Goal: Information Seeking & Learning: Find specific page/section

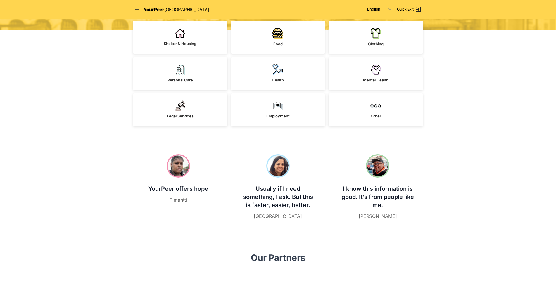
scroll to position [117, 0]
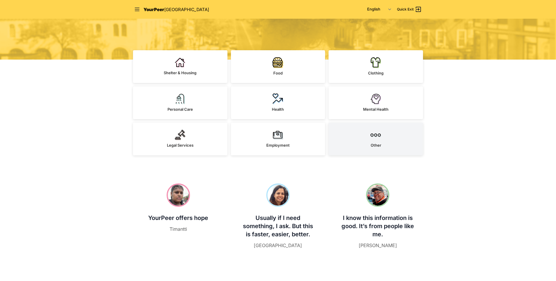
click at [266, 145] on link "Other" at bounding box center [375, 139] width 94 height 33
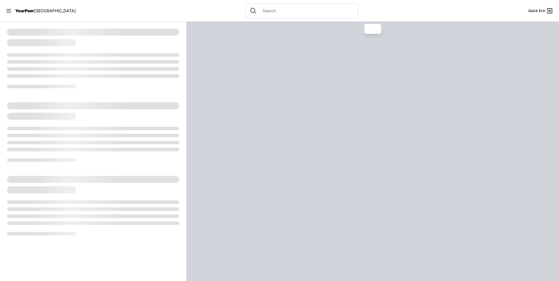
select select "recentlyUpdated"
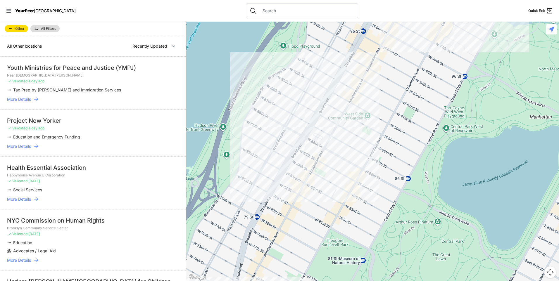
click at [259, 13] on input "text" at bounding box center [306, 11] width 95 height 6
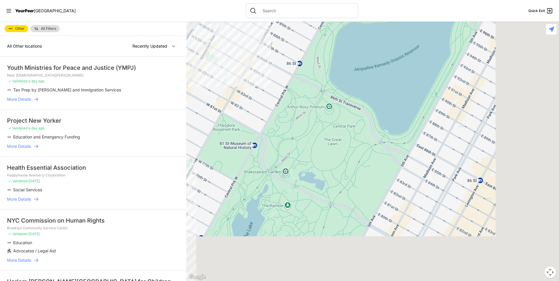
drag, startPoint x: 414, startPoint y: 201, endPoint x: 305, endPoint y: 82, distance: 161.1
click at [266, 82] on div at bounding box center [372, 151] width 373 height 259
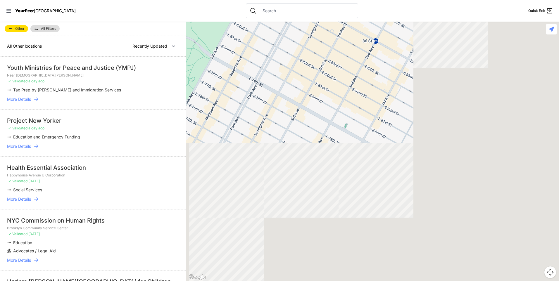
drag, startPoint x: 314, startPoint y: 86, endPoint x: 257, endPoint y: 49, distance: 68.3
click at [257, 48] on div at bounding box center [372, 151] width 373 height 259
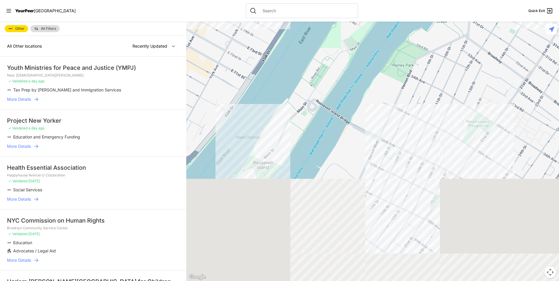
drag, startPoint x: 296, startPoint y: 210, endPoint x: 283, endPoint y: 77, distance: 134.2
click at [266, 77] on div at bounding box center [372, 151] width 373 height 259
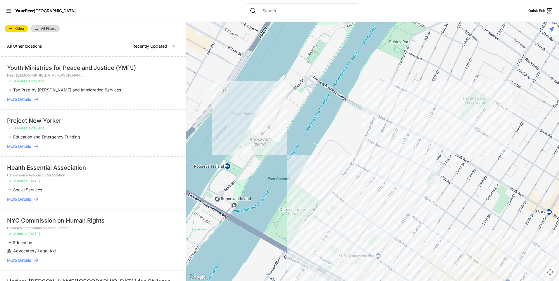
click at [21, 147] on span "More Details" at bounding box center [19, 146] width 24 height 6
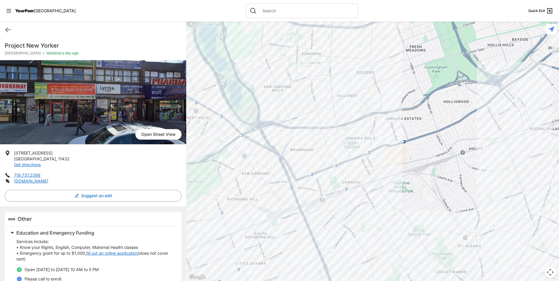
scroll to position [23, 0]
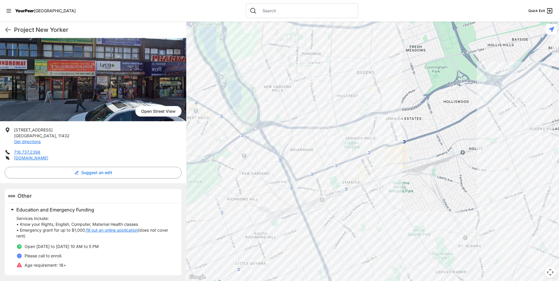
click at [121, 231] on link "fill out an online application" at bounding box center [112, 230] width 52 height 6
click at [6, 30] on icon at bounding box center [8, 29] width 7 height 7
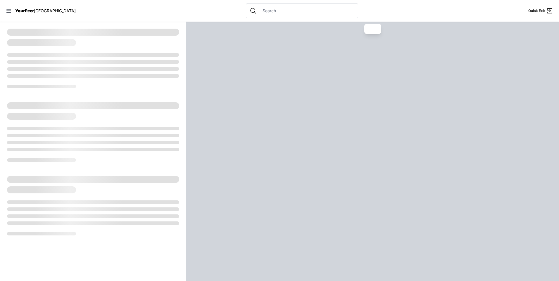
select select "recentlyUpdated"
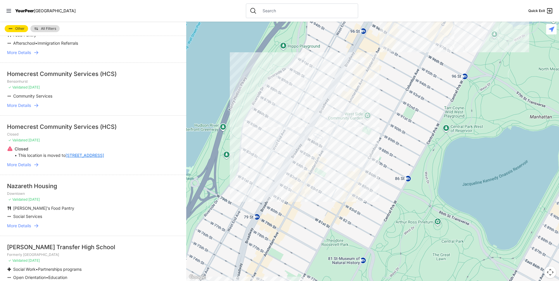
scroll to position [701, 0]
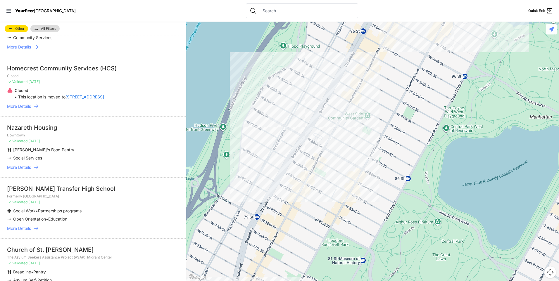
click at [21, 165] on span "More Details" at bounding box center [19, 168] width 24 height 6
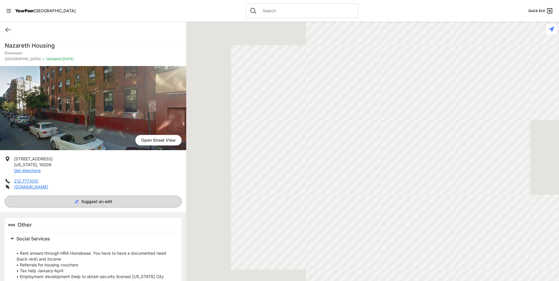
scroll to position [58, 0]
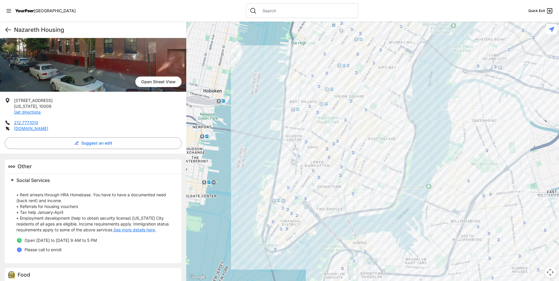
click at [8, 30] on icon at bounding box center [8, 29] width 7 height 7
select select "recentlyUpdated"
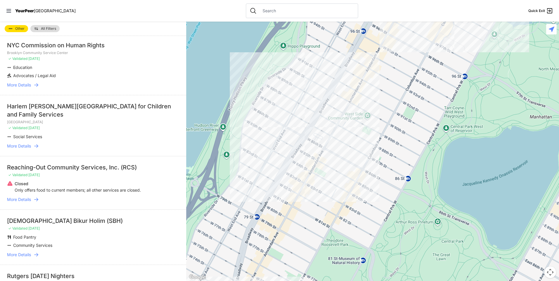
scroll to position [292, 0]
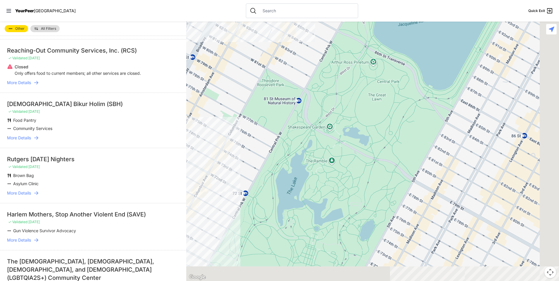
drag, startPoint x: 372, startPoint y: 236, endPoint x: 313, endPoint y: 79, distance: 168.5
click at [266, 73] on div at bounding box center [372, 151] width 373 height 259
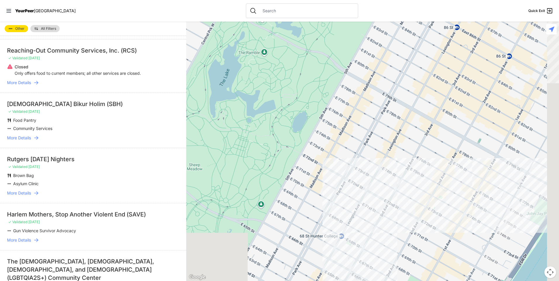
drag, startPoint x: 400, startPoint y: 244, endPoint x: 329, endPoint y: 146, distance: 120.5
click at [266, 147] on div at bounding box center [372, 151] width 373 height 259
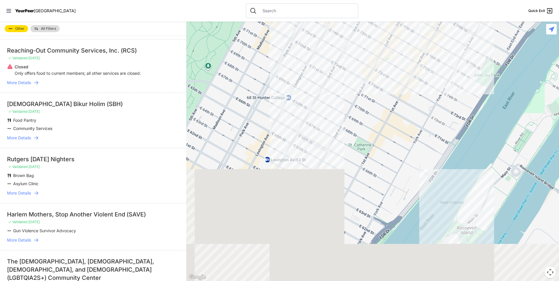
drag, startPoint x: 402, startPoint y: 226, endPoint x: 360, endPoint y: 40, distance: 190.1
click at [266, 40] on div at bounding box center [372, 151] width 373 height 259
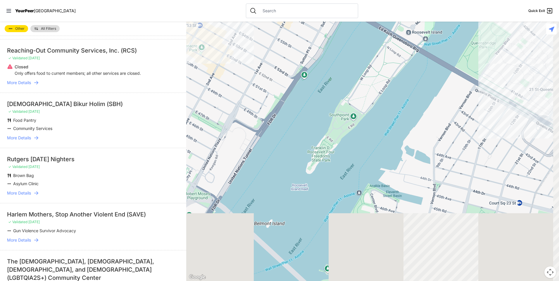
drag, startPoint x: 359, startPoint y: 227, endPoint x: 330, endPoint y: 105, distance: 126.2
click at [266, 105] on div at bounding box center [372, 151] width 373 height 259
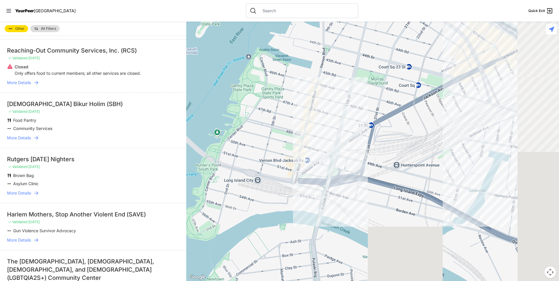
drag, startPoint x: 432, startPoint y: 250, endPoint x: 324, endPoint y: 132, distance: 159.9
click at [266, 132] on div at bounding box center [372, 151] width 373 height 259
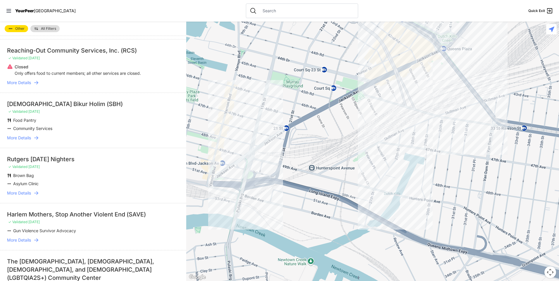
drag, startPoint x: 454, startPoint y: 199, endPoint x: 368, endPoint y: 202, distance: 86.5
click at [266, 202] on div at bounding box center [372, 151] width 373 height 259
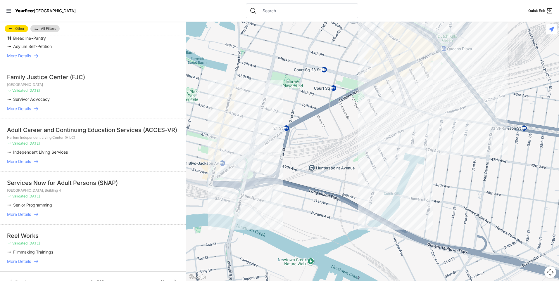
scroll to position [947, 0]
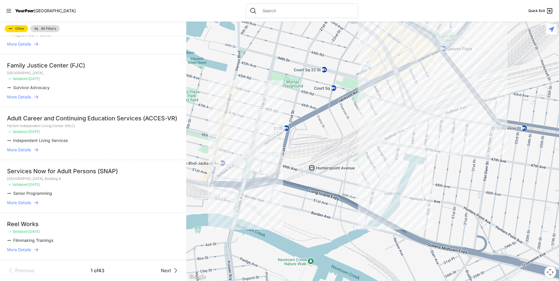
click at [229, 165] on div at bounding box center [372, 151] width 373 height 259
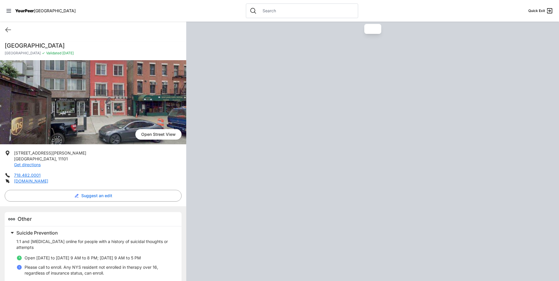
scroll to position [11, 0]
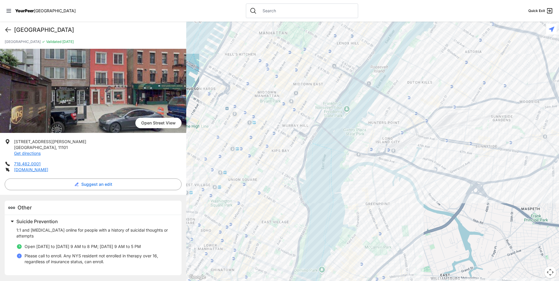
click at [10, 28] on icon at bounding box center [8, 29] width 7 height 7
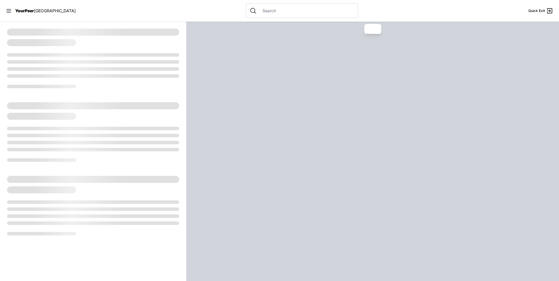
select select "recentlyUpdated"
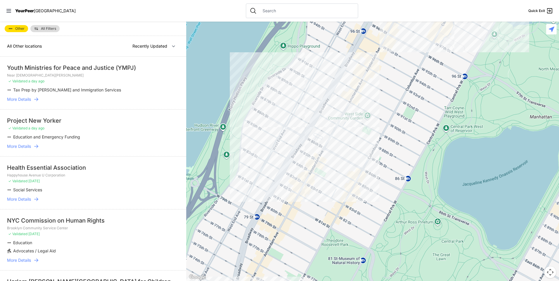
drag, startPoint x: 379, startPoint y: 242, endPoint x: 288, endPoint y: 113, distance: 157.9
click at [266, 113] on div at bounding box center [372, 151] width 373 height 259
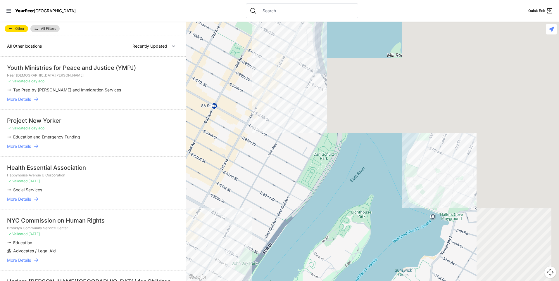
drag, startPoint x: 431, startPoint y: 205, endPoint x: 104, endPoint y: 134, distance: 335.3
click at [104, 134] on main "Other All Filters All Other locations Nearby Recently Updated Most Services You…" at bounding box center [279, 151] width 559 height 259
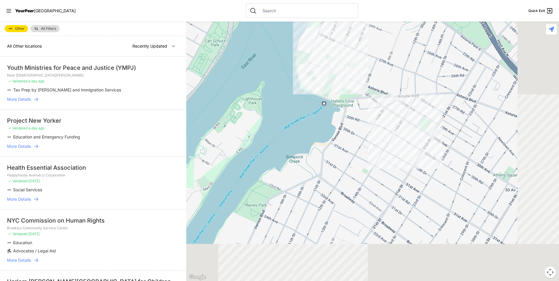
drag, startPoint x: 359, startPoint y: 174, endPoint x: 222, endPoint y: 56, distance: 180.9
click at [222, 56] on div at bounding box center [372, 151] width 373 height 259
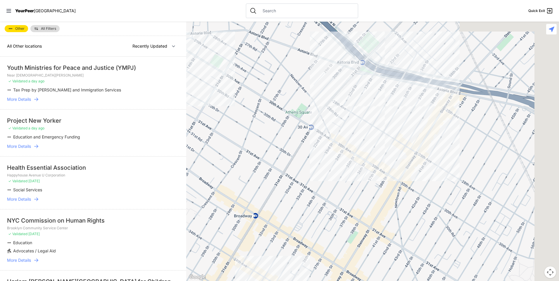
drag, startPoint x: 421, startPoint y: 174, endPoint x: 302, endPoint y: 196, distance: 120.3
click at [266, 198] on div at bounding box center [372, 151] width 373 height 259
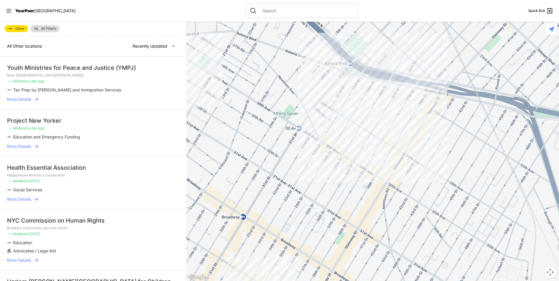
click at [266, 160] on div at bounding box center [372, 151] width 373 height 259
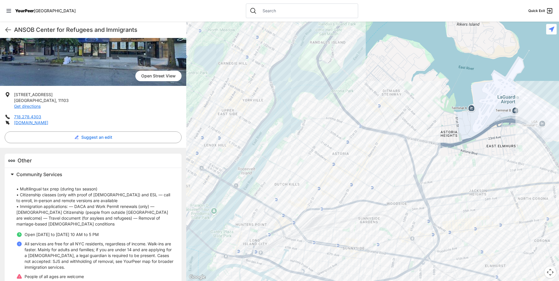
scroll to position [64, 0]
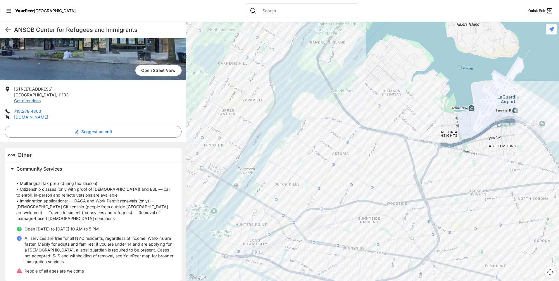
click at [7, 31] on icon at bounding box center [8, 30] width 5 height 4
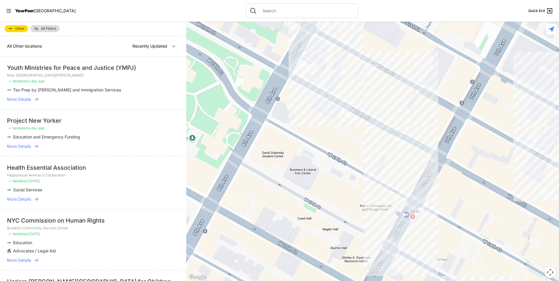
select select "nearby"
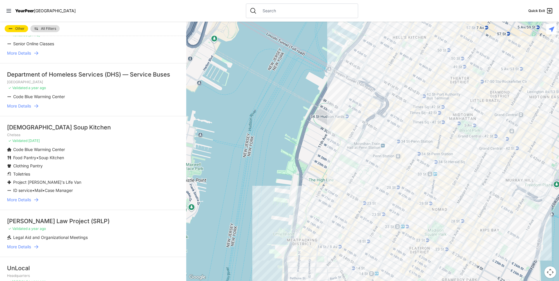
scroll to position [731, 0]
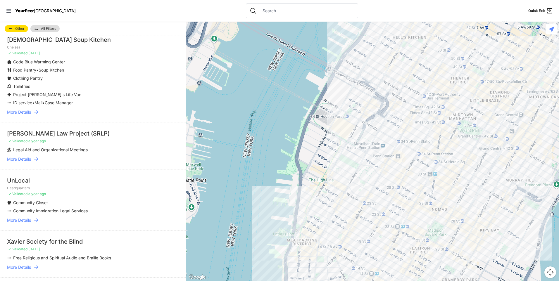
click at [25, 223] on span "More Details" at bounding box center [19, 220] width 24 height 6
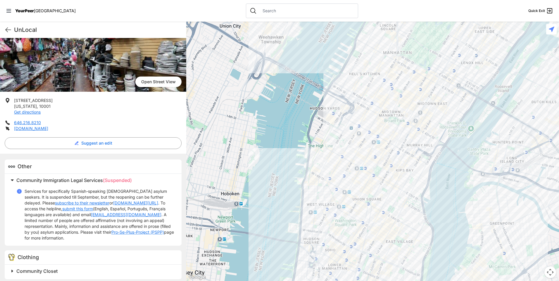
scroll to position [63, 0]
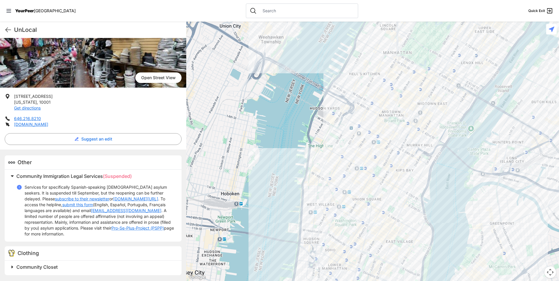
click at [40, 267] on span "Community Closet" at bounding box center [36, 267] width 41 height 6
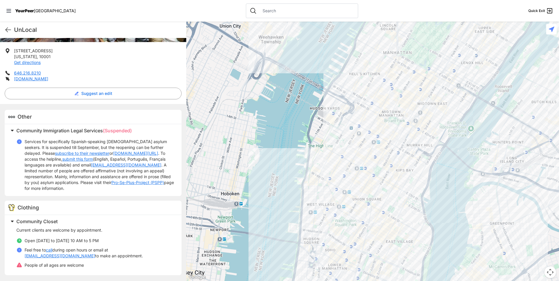
scroll to position [79, 0]
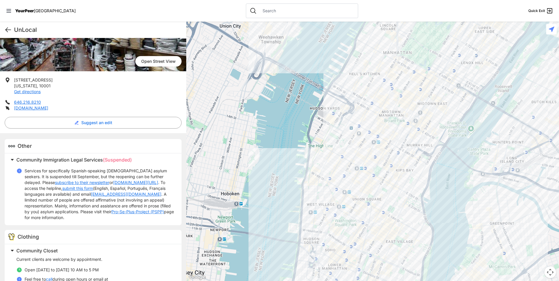
click at [7, 29] on icon at bounding box center [8, 29] width 7 height 7
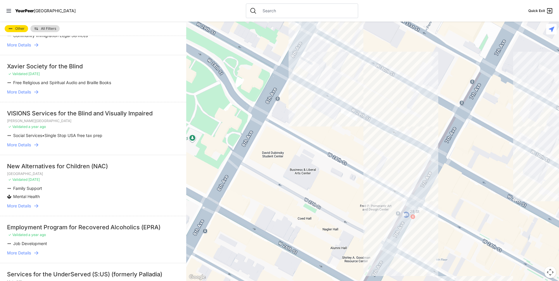
scroll to position [987, 0]
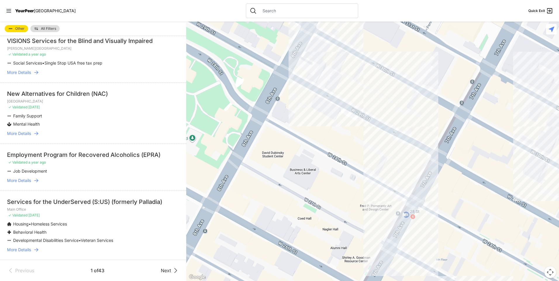
click at [266, 15] on div at bounding box center [302, 11] width 112 height 15
click at [259, 10] on input "text" at bounding box center [306, 11] width 95 height 6
type input "a"
type input "grant assistance"
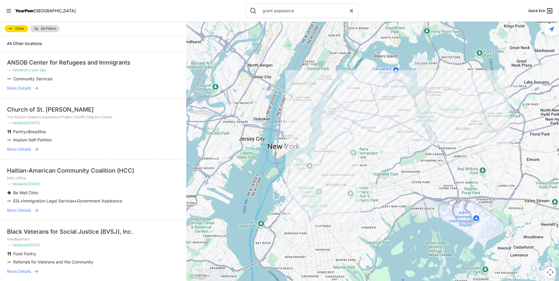
click at [22, 85] on span "More Details" at bounding box center [19, 88] width 24 height 6
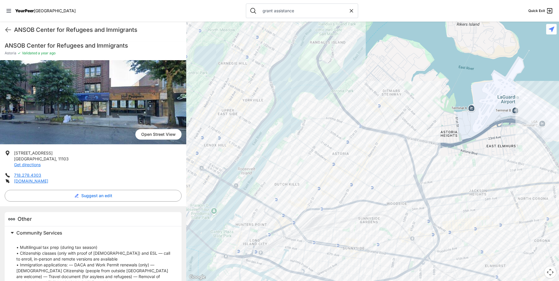
scroll to position [64, 0]
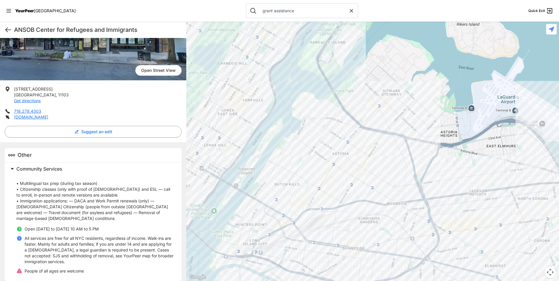
click at [8, 31] on icon at bounding box center [8, 29] width 7 height 7
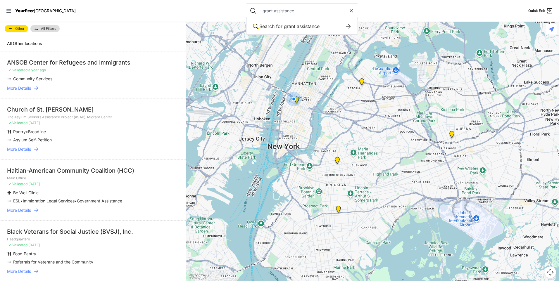
drag, startPoint x: 293, startPoint y: 12, endPoint x: 236, endPoint y: 15, distance: 56.5
click at [246, 15] on div "grant assistance Search for grant assistance Search for keywords in our service…" at bounding box center [302, 11] width 112 height 15
type input "financial"
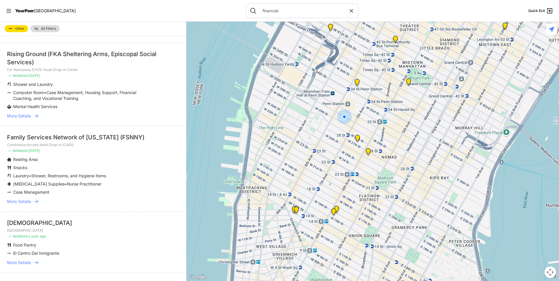
scroll to position [1110, 0]
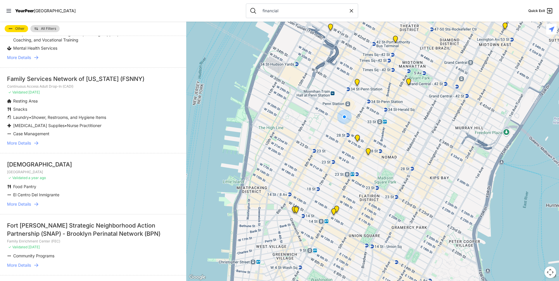
click at [16, 142] on span "More Details" at bounding box center [19, 143] width 24 height 6
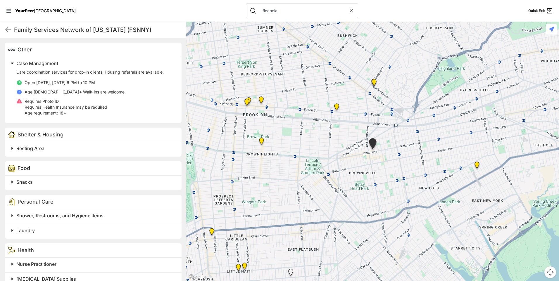
scroll to position [187, 0]
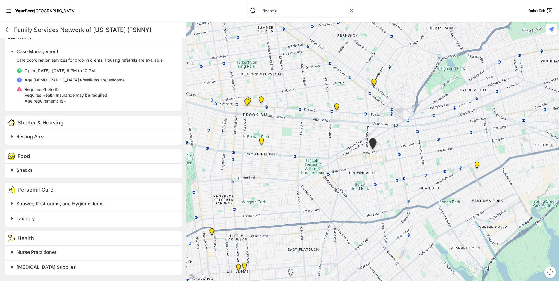
click at [8, 29] on icon at bounding box center [8, 29] width 7 height 7
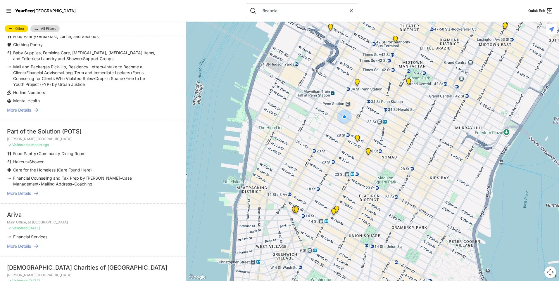
scroll to position [263, 0]
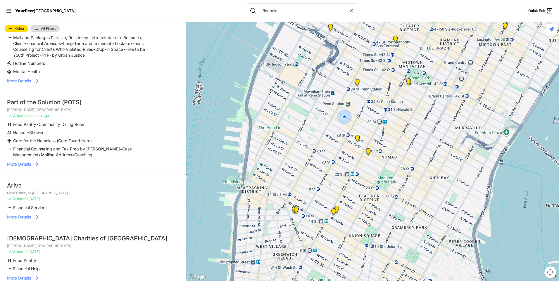
click at [14, 164] on span "More Details" at bounding box center [19, 164] width 24 height 6
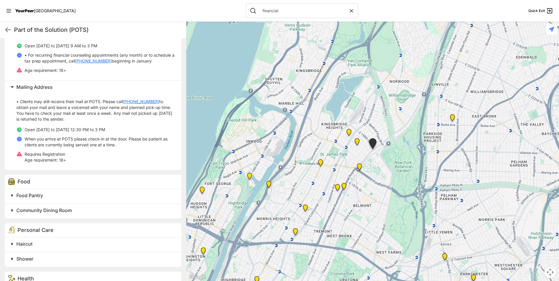
scroll to position [405, 0]
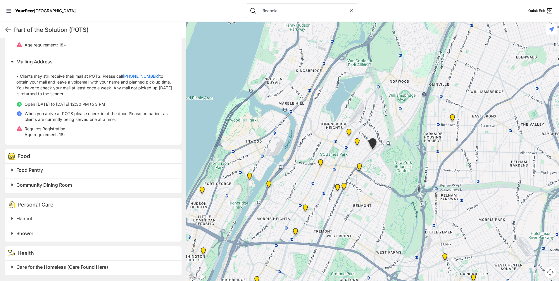
click at [6, 28] on icon at bounding box center [8, 29] width 7 height 7
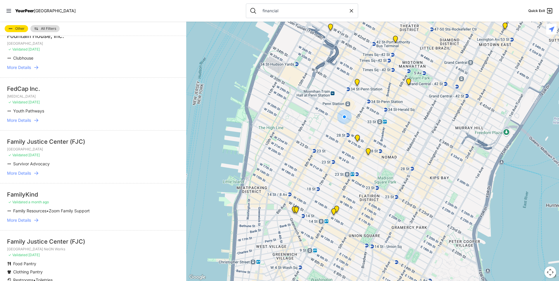
scroll to position [1520, 0]
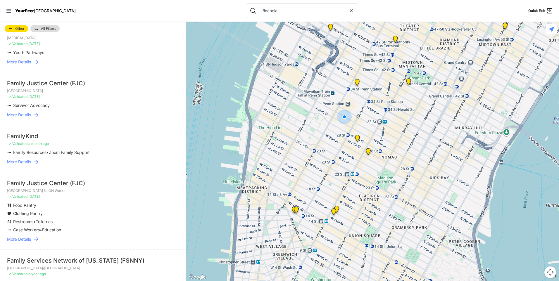
click at [26, 162] on span "More Details" at bounding box center [19, 162] width 24 height 6
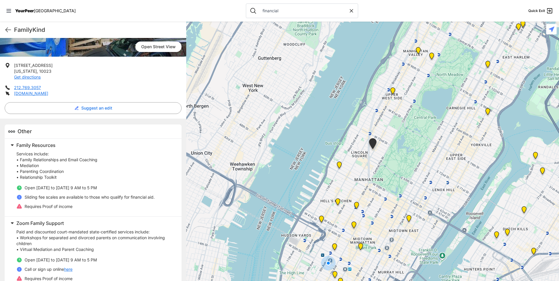
scroll to position [107, 0]
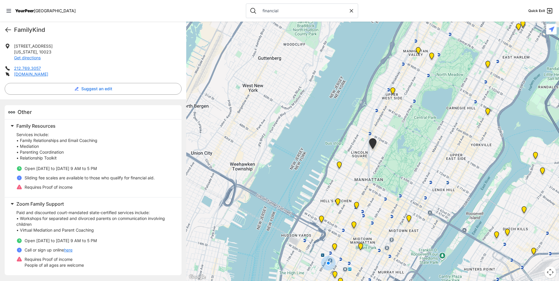
click at [8, 27] on icon at bounding box center [8, 29] width 7 height 7
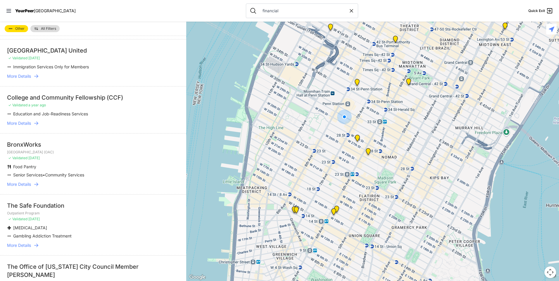
scroll to position [4397, 0]
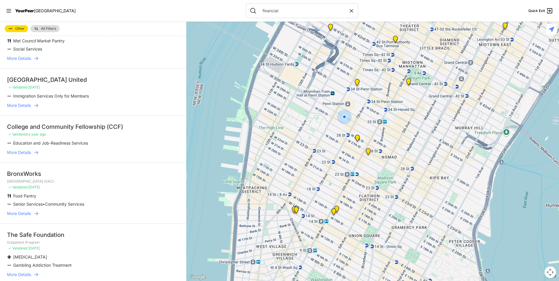
click at [20, 211] on span "More Details" at bounding box center [19, 214] width 24 height 6
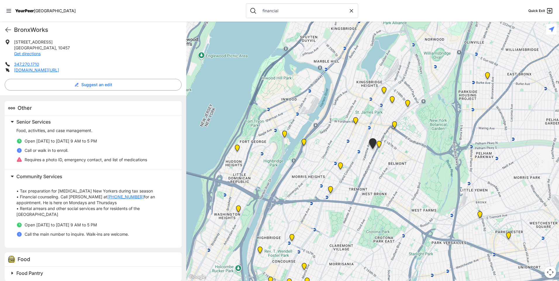
scroll to position [123, 0]
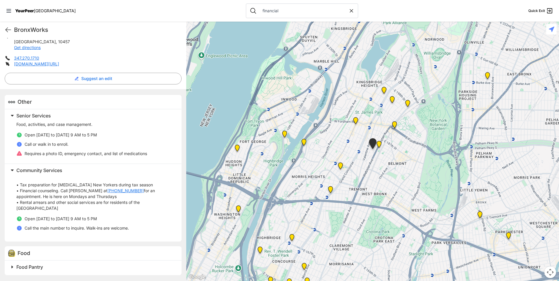
click at [13, 30] on div "BronxWorks Quick Exit" at bounding box center [93, 30] width 186 height 16
click at [9, 31] on icon at bounding box center [8, 29] width 7 height 7
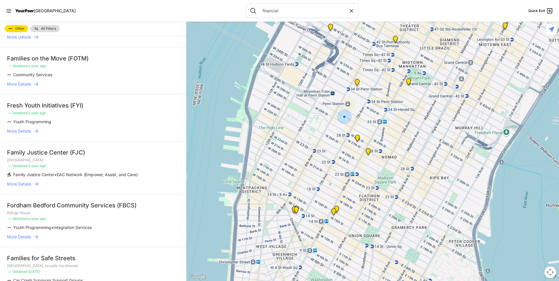
scroll to position [2162, 0]
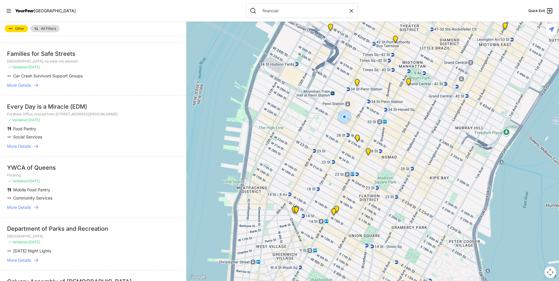
drag, startPoint x: 454, startPoint y: 216, endPoint x: 398, endPoint y: 131, distance: 101.4
click at [266, 131] on div at bounding box center [372, 151] width 373 height 259
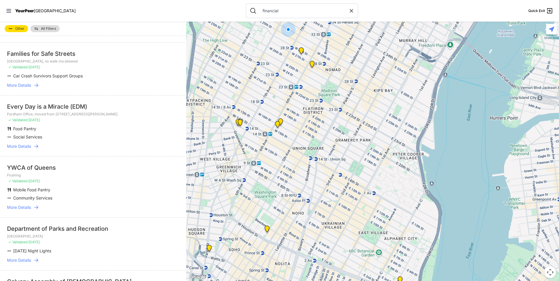
drag, startPoint x: 506, startPoint y: 228, endPoint x: 334, endPoint y: 85, distance: 224.1
click at [266, 82] on div at bounding box center [372, 151] width 373 height 259
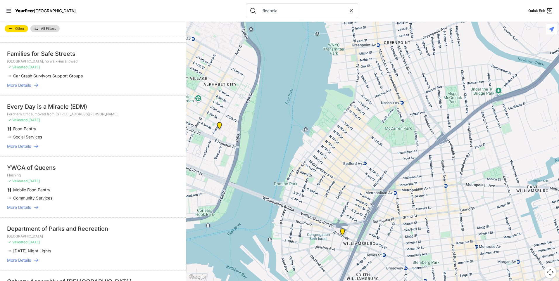
drag, startPoint x: 422, startPoint y: 209, endPoint x: 306, endPoint y: 127, distance: 141.8
click at [266, 127] on div at bounding box center [372, 151] width 373 height 259
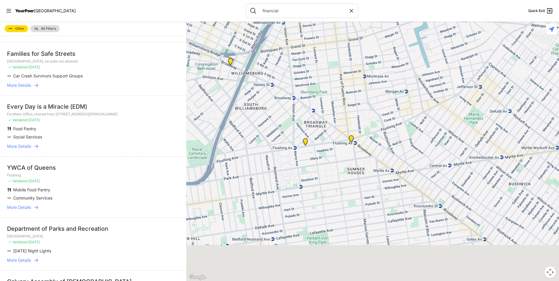
drag, startPoint x: 409, startPoint y: 223, endPoint x: 408, endPoint y: 134, distance: 88.8
click at [266, 134] on div at bounding box center [372, 151] width 373 height 259
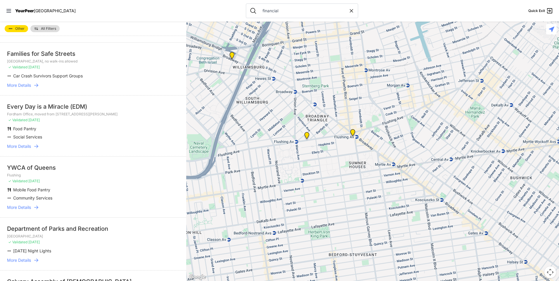
click at [266, 134] on img "Woodhull" at bounding box center [352, 133] width 7 height 9
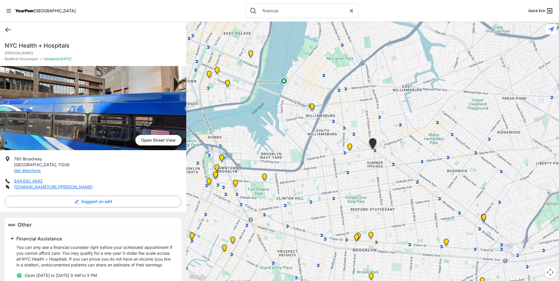
click at [9, 28] on icon at bounding box center [8, 29] width 7 height 7
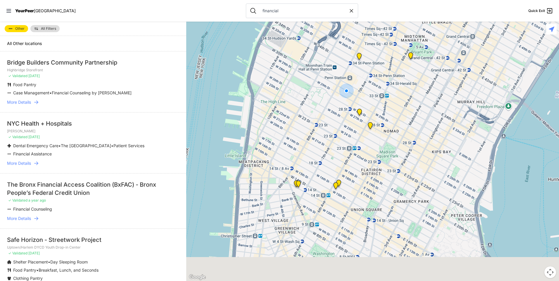
drag, startPoint x: 507, startPoint y: 212, endPoint x: 401, endPoint y: 130, distance: 134.6
click at [266, 131] on div at bounding box center [372, 151] width 373 height 259
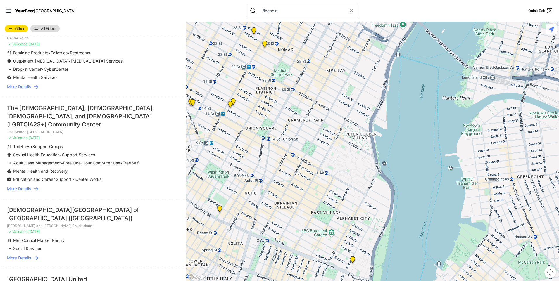
scroll to position [5040, 0]
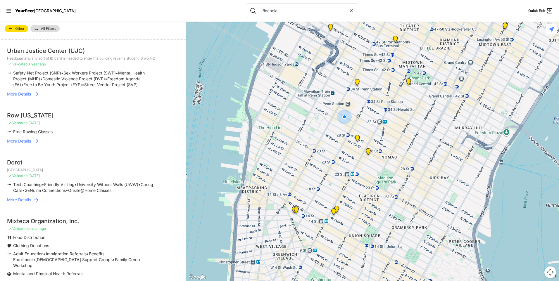
scroll to position [497, 0]
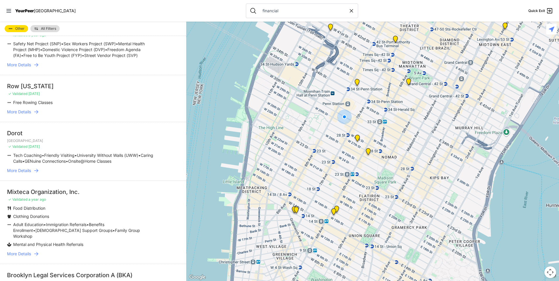
click at [23, 251] on span "More Details" at bounding box center [19, 254] width 24 height 6
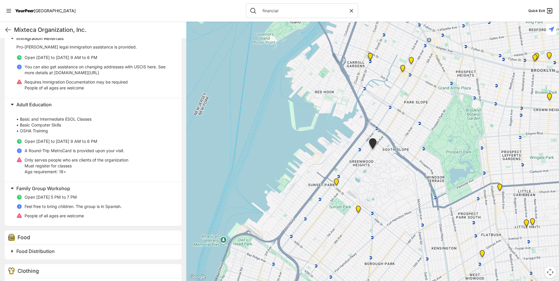
scroll to position [402, 0]
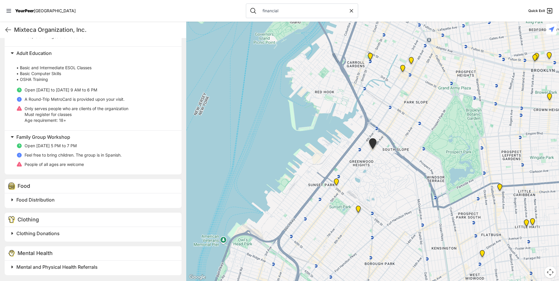
click at [52, 228] on div "Clothing Donations" at bounding box center [93, 234] width 177 height 15
click at [52, 232] on span "Clothing Donations" at bounding box center [37, 234] width 43 height 6
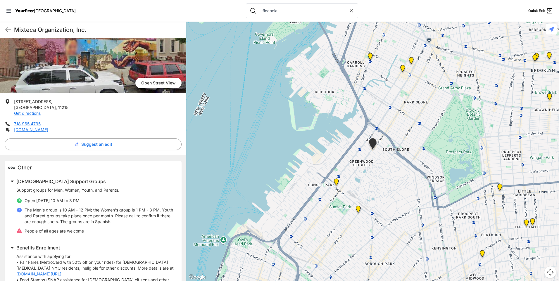
scroll to position [22, 0]
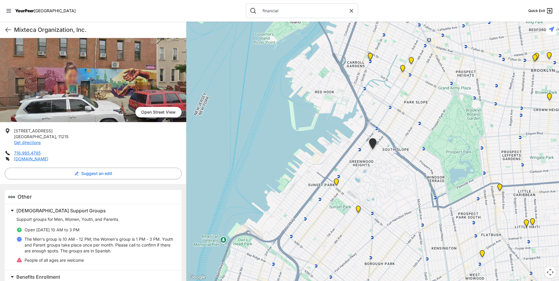
click at [487, 21] on nav "YourPeer NYC financial Quick Exit" at bounding box center [279, 11] width 559 height 22
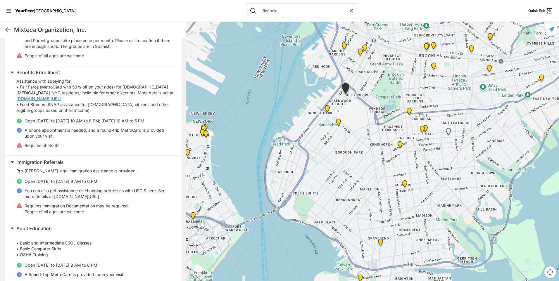
scroll to position [285, 0]
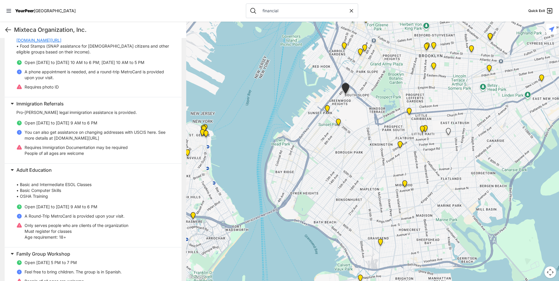
click at [9, 30] on icon at bounding box center [8, 29] width 7 height 7
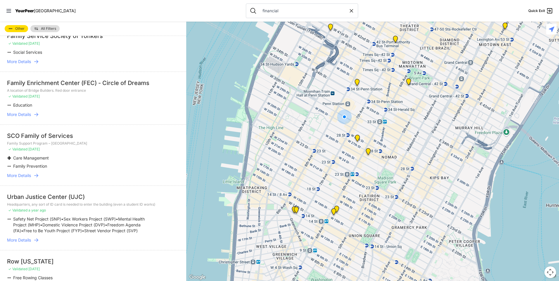
scroll to position [351, 0]
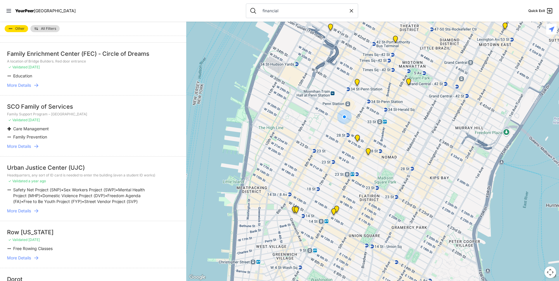
click at [21, 208] on span "More Details" at bounding box center [19, 211] width 24 height 6
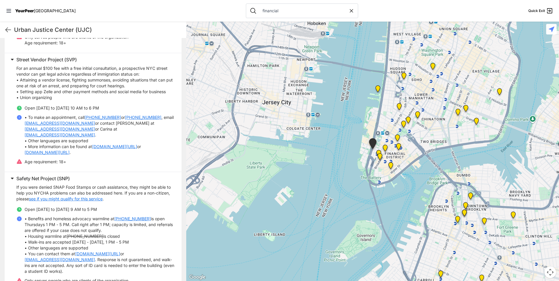
scroll to position [717, 0]
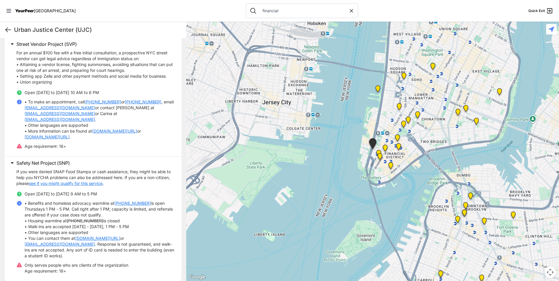
click at [6, 31] on icon at bounding box center [8, 29] width 7 height 7
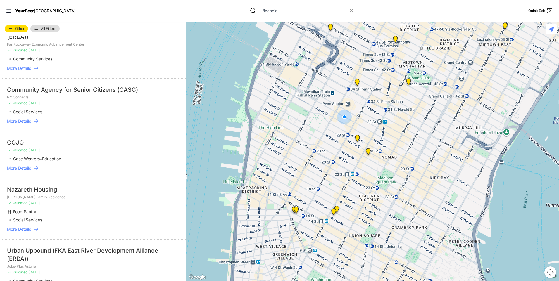
scroll to position [2396, 0]
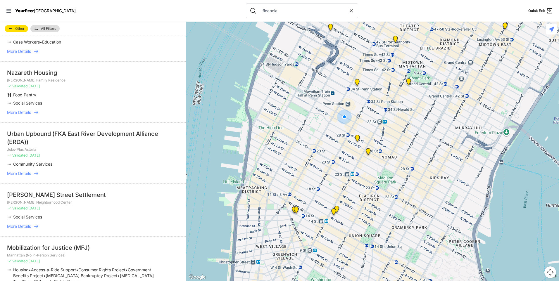
click at [22, 110] on span "More Details" at bounding box center [19, 113] width 24 height 6
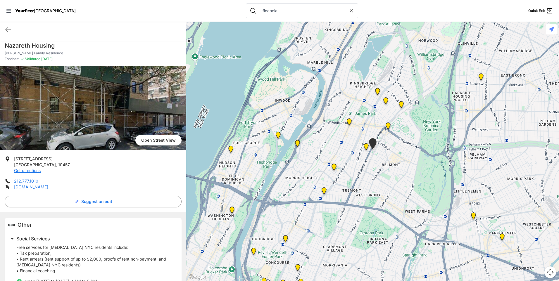
scroll to position [63, 0]
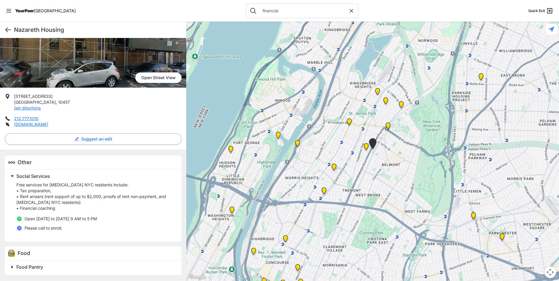
click at [6, 27] on icon at bounding box center [8, 29] width 7 height 7
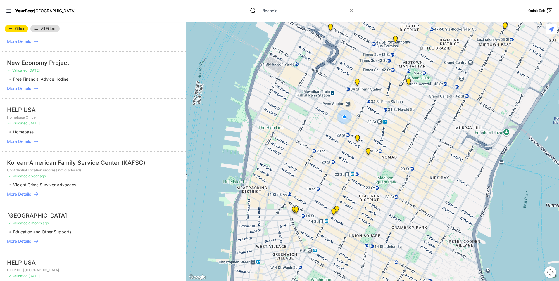
scroll to position [2443, 0]
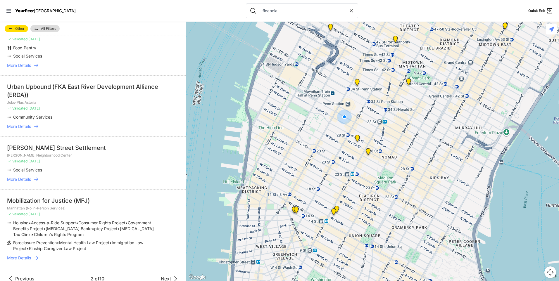
click at [21, 255] on span "More Details" at bounding box center [19, 258] width 24 height 6
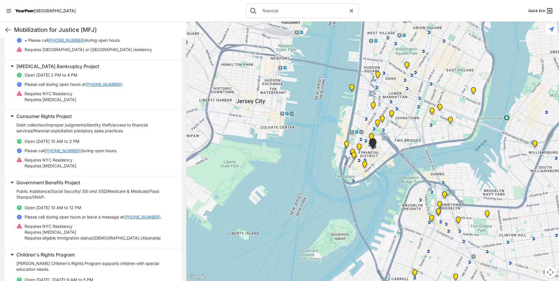
scroll to position [163, 0]
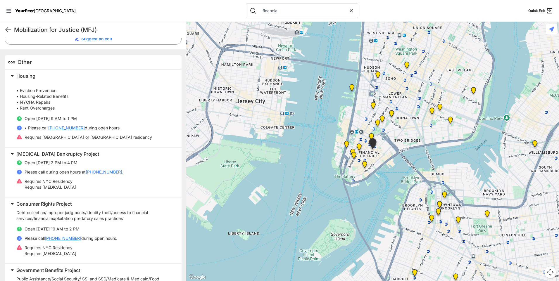
click at [6, 28] on icon at bounding box center [8, 29] width 7 height 7
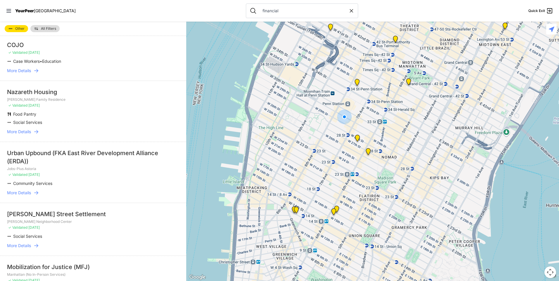
scroll to position [2443, 0]
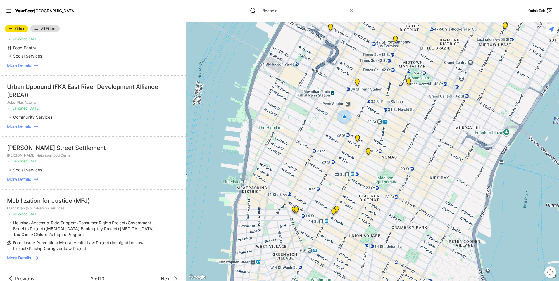
click at [17, 176] on span "More Details" at bounding box center [19, 179] width 24 height 6
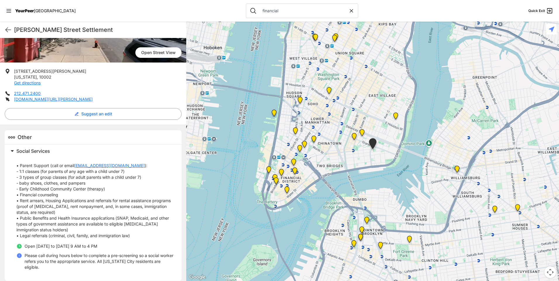
scroll to position [99, 0]
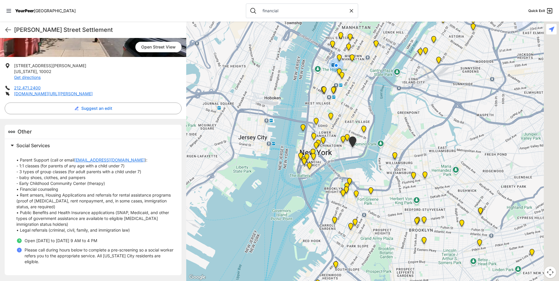
drag, startPoint x: 484, startPoint y: 165, endPoint x: 404, endPoint y: 140, distance: 84.3
click at [404, 140] on div at bounding box center [372, 151] width 373 height 259
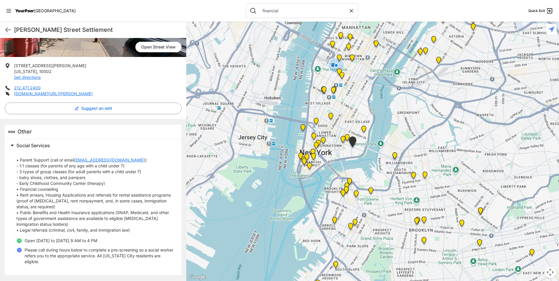
click at [5, 26] on div "Henry Street Settlement Quick Exit" at bounding box center [93, 30] width 186 height 16
click at [6, 31] on icon at bounding box center [8, 29] width 7 height 7
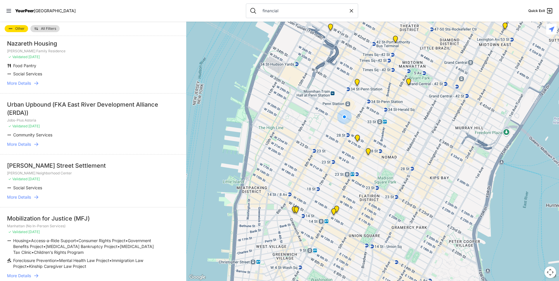
scroll to position [2443, 0]
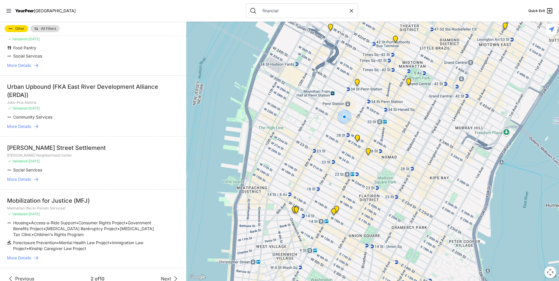
click at [161, 275] on span "Next" at bounding box center [166, 278] width 10 height 7
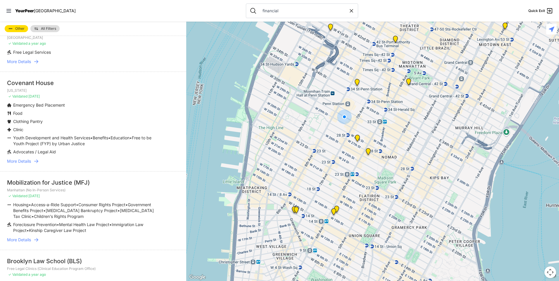
scroll to position [497, 0]
